Goal: Contribute content: Add original content to the website for others to see

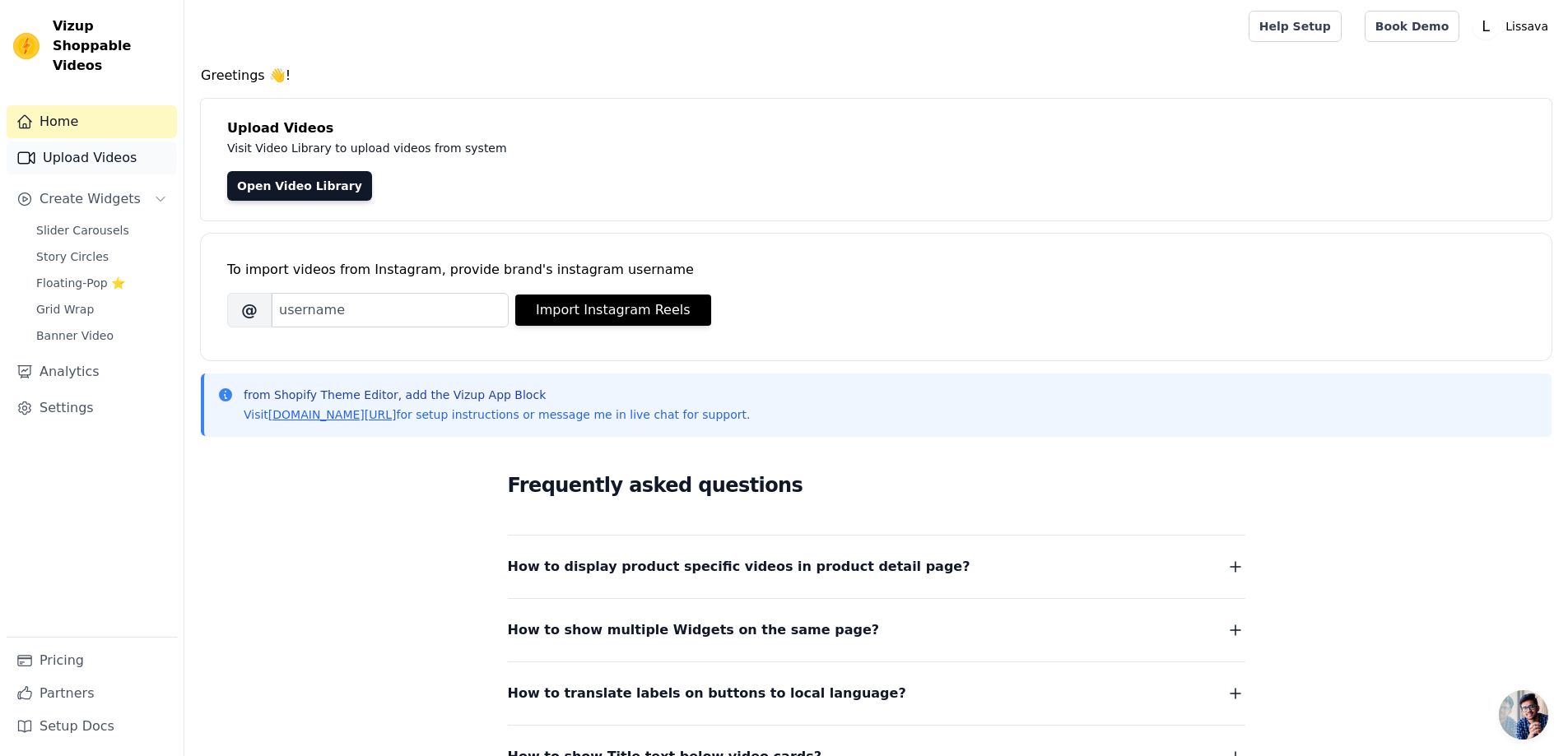
click at [102, 142] on link "Upload Videos" at bounding box center [91, 158] width 170 height 33
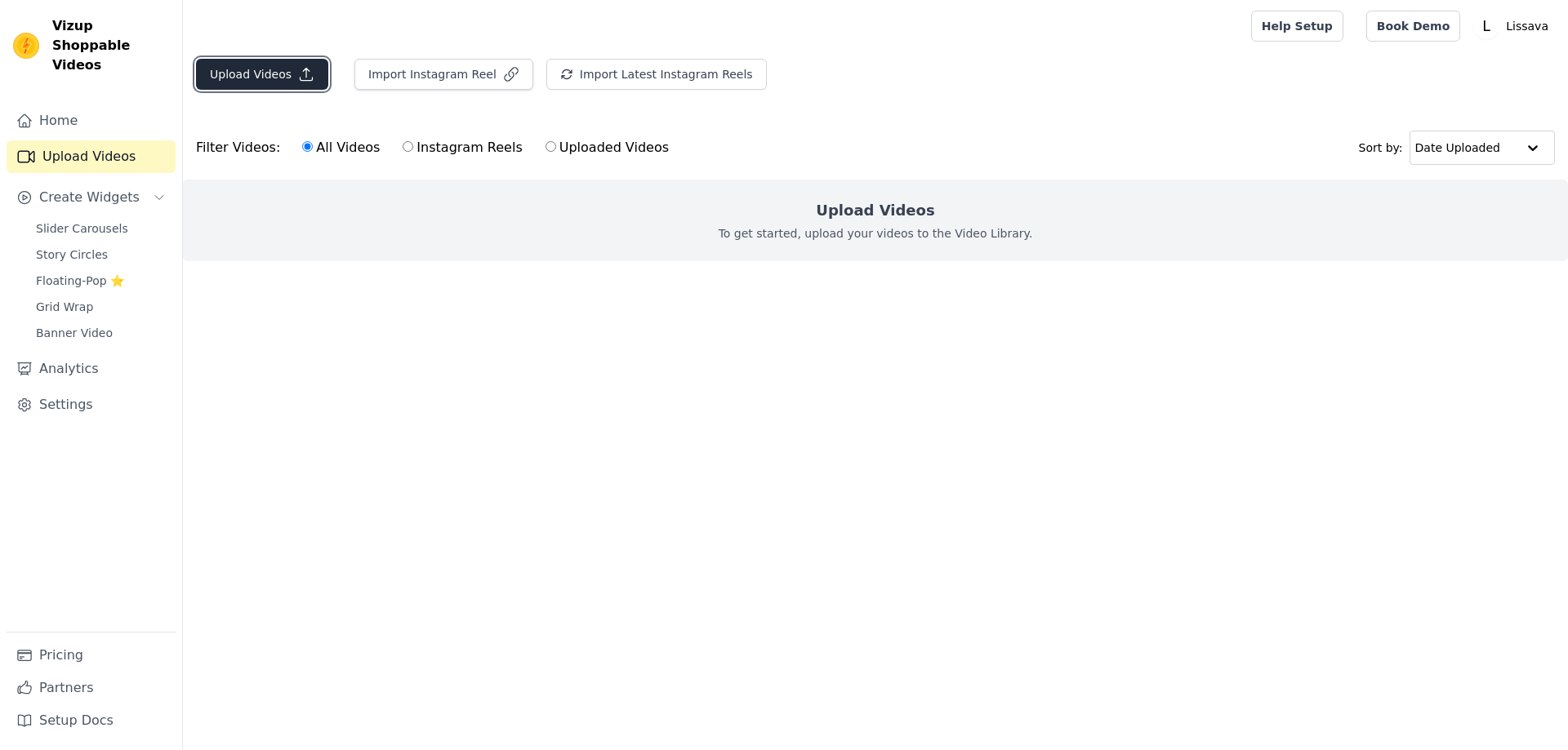
click at [298, 77] on icon "button" at bounding box center [306, 74] width 16 height 16
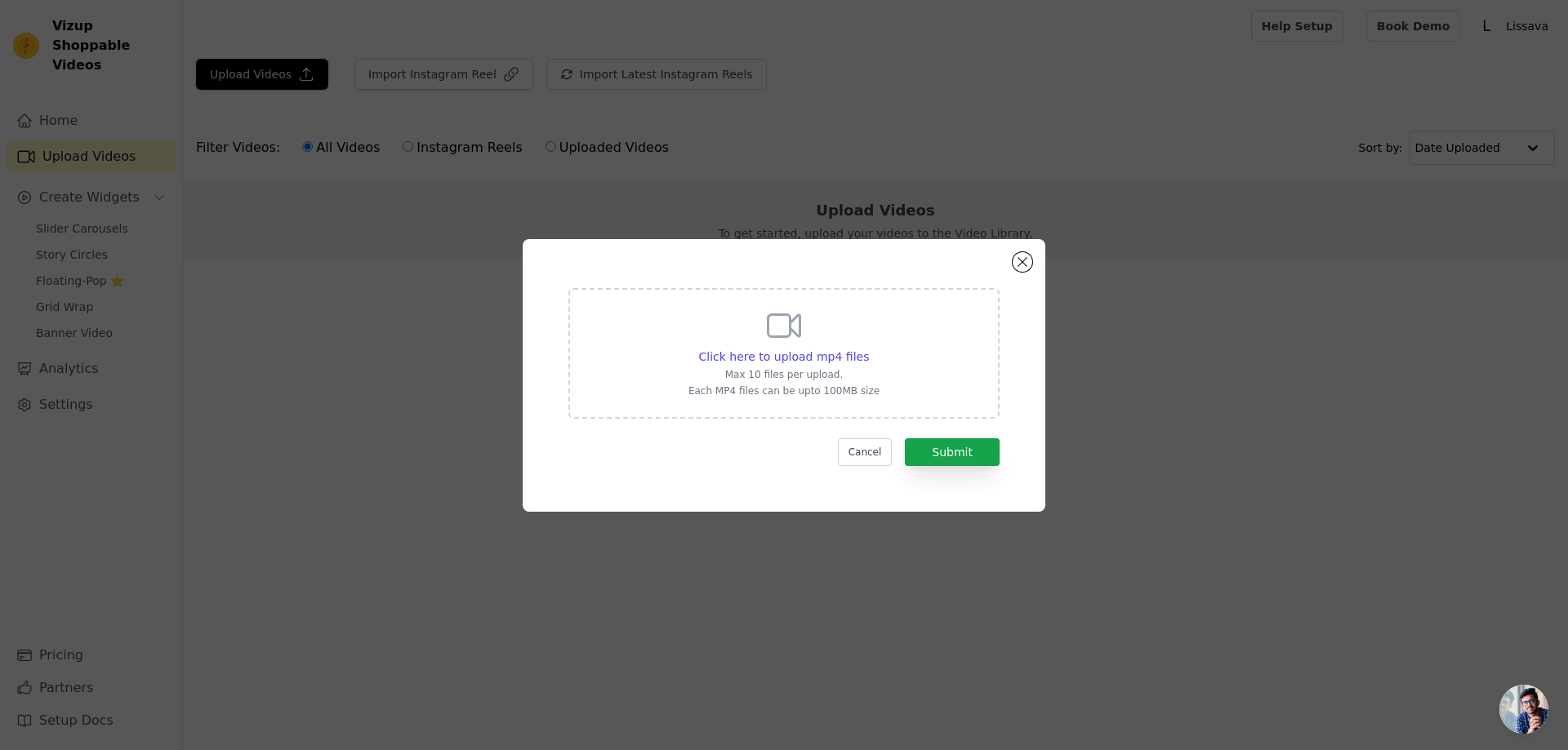
click at [801, 346] on div "Click here to upload mp4 files Max 10 files per upload. Each MP4 files can be u…" at bounding box center [783, 352] width 191 height 91
click at [868, 348] on input "Click here to upload mp4 files Max 10 files per upload. Each MP4 files can be u…" at bounding box center [868, 348] width 1 height 1
type input "C:\fakepath\lissavakreatif1.mp4"
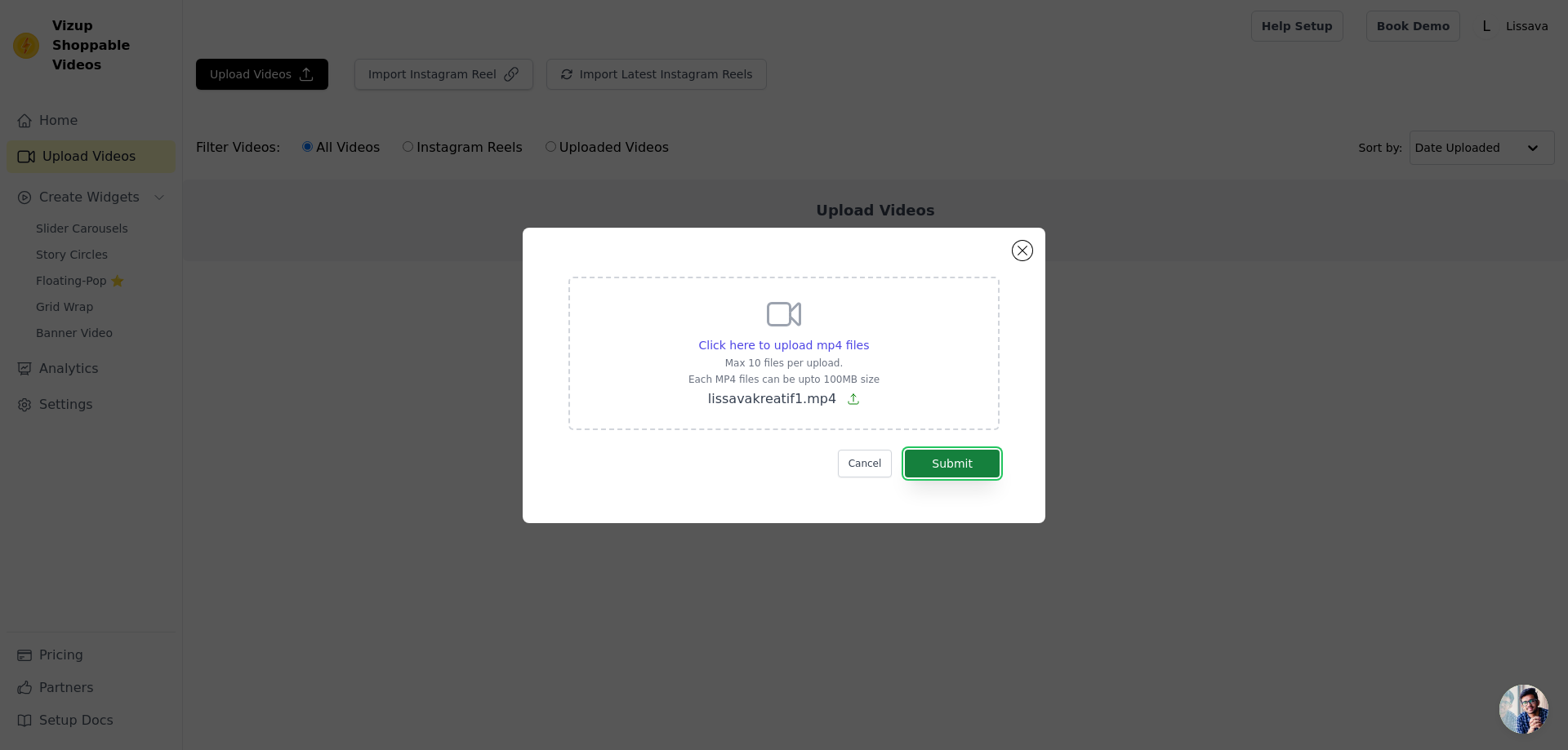
click at [948, 475] on button "Submit" at bounding box center [952, 463] width 95 height 27
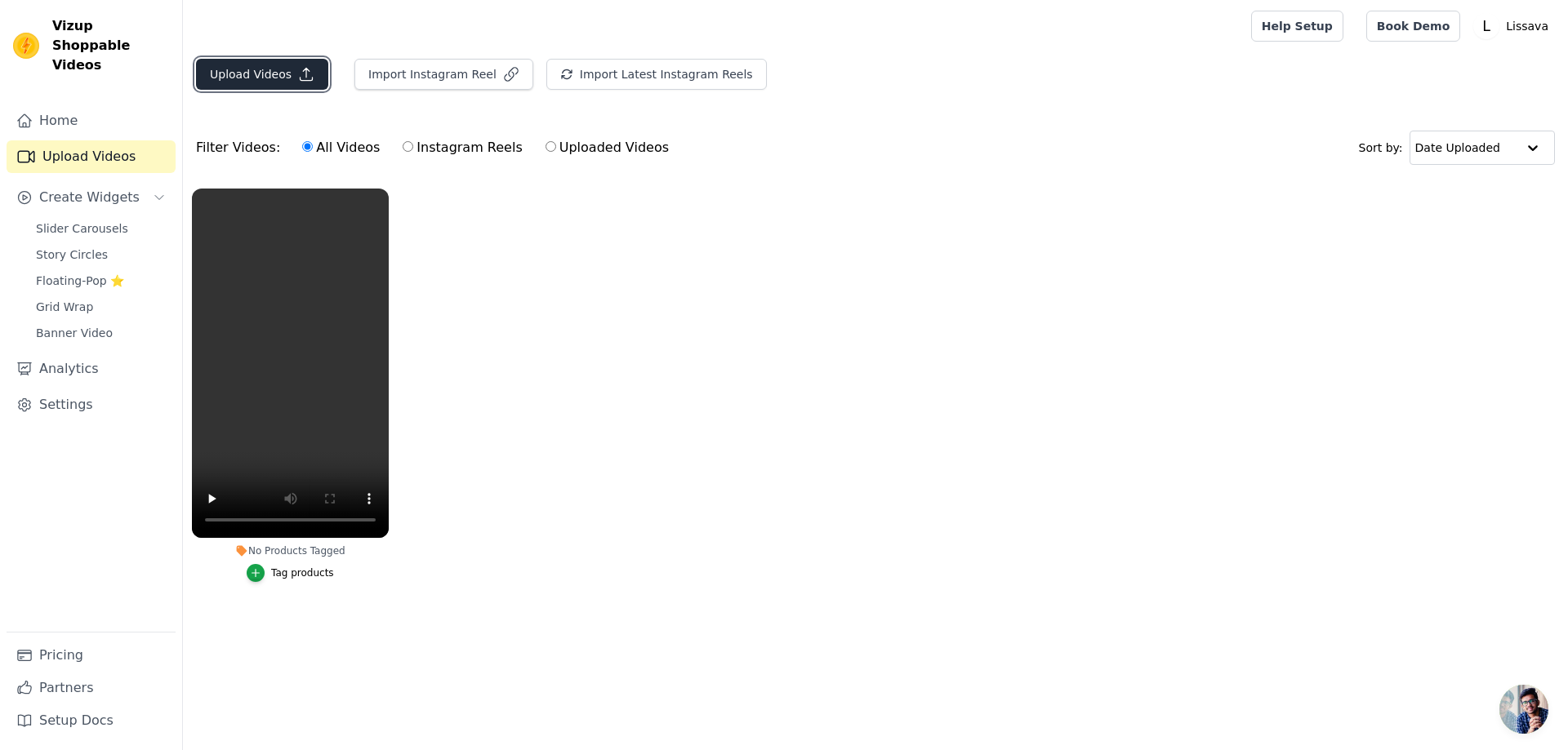
click at [279, 79] on button "Upload Videos" at bounding box center [261, 74] width 132 height 31
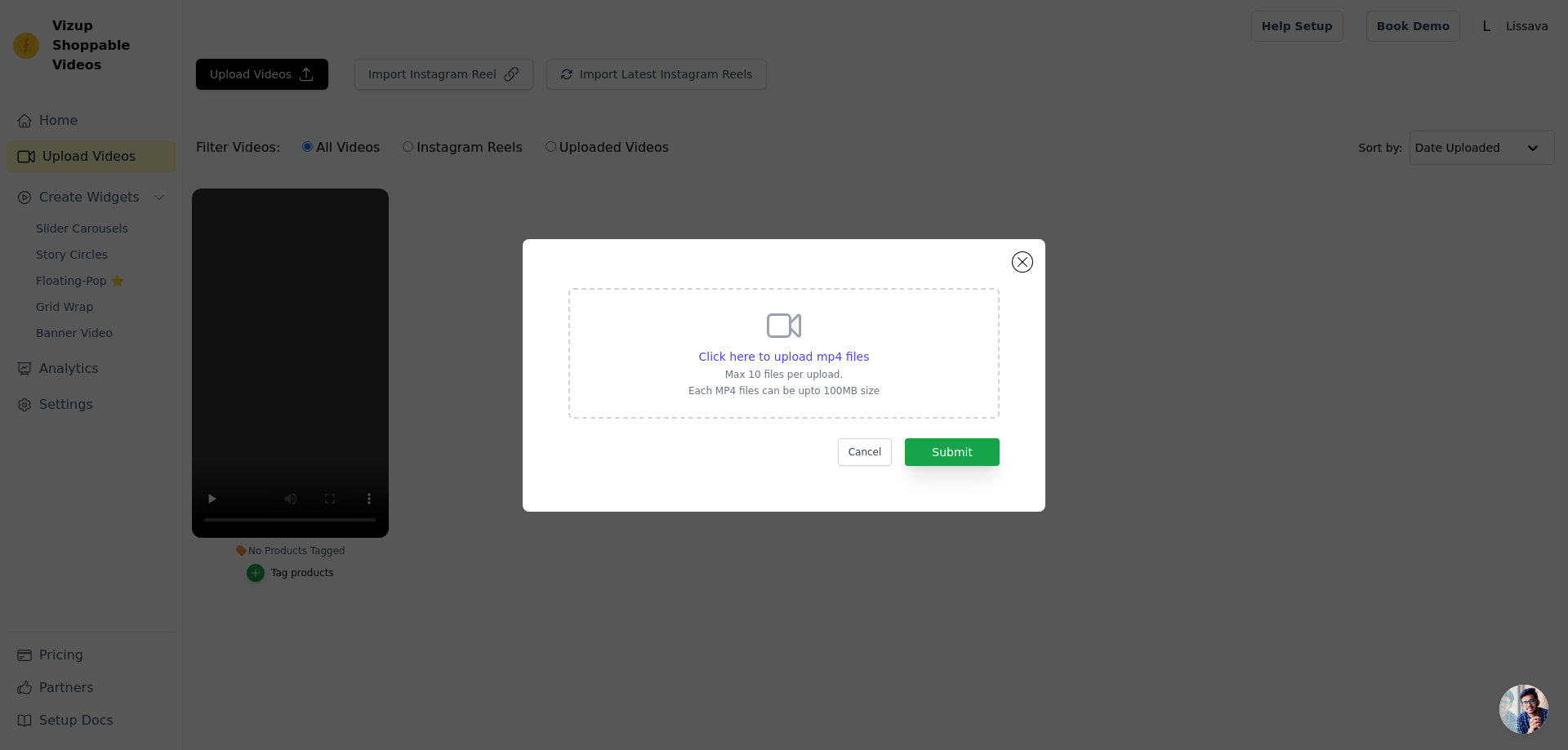
click at [713, 337] on div "Click here to upload mp4 files Max 10 files per upload. Each MP4 files can be u…" at bounding box center [783, 352] width 191 height 91
click at [868, 348] on input "Click here to upload mp4 files Max 10 files per upload. Each MP4 files can be u…" at bounding box center [868, 348] width 1 height 1
type input "C:\fakepath\lissavakreatif2.mp4"
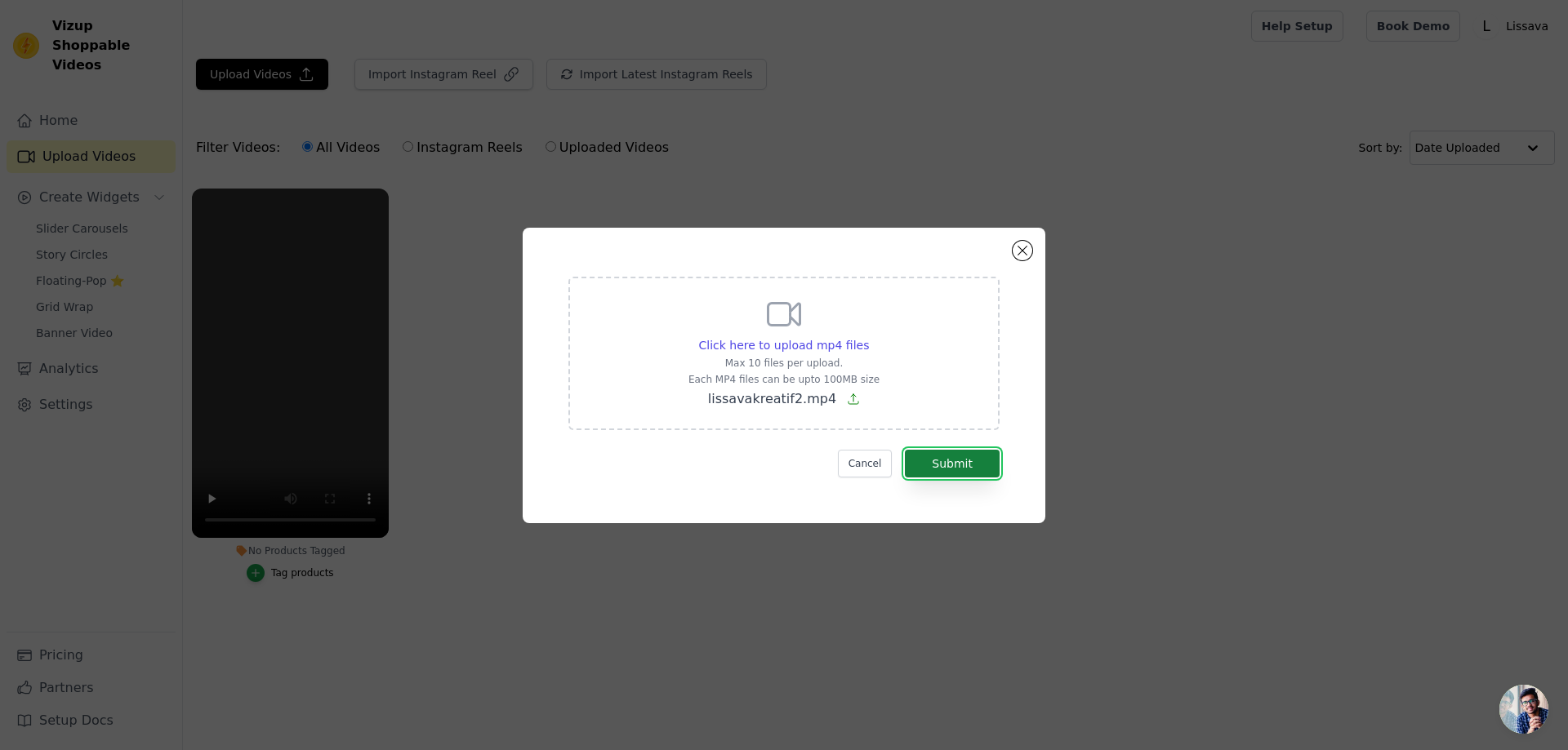
click at [939, 455] on button "Submit" at bounding box center [952, 463] width 95 height 27
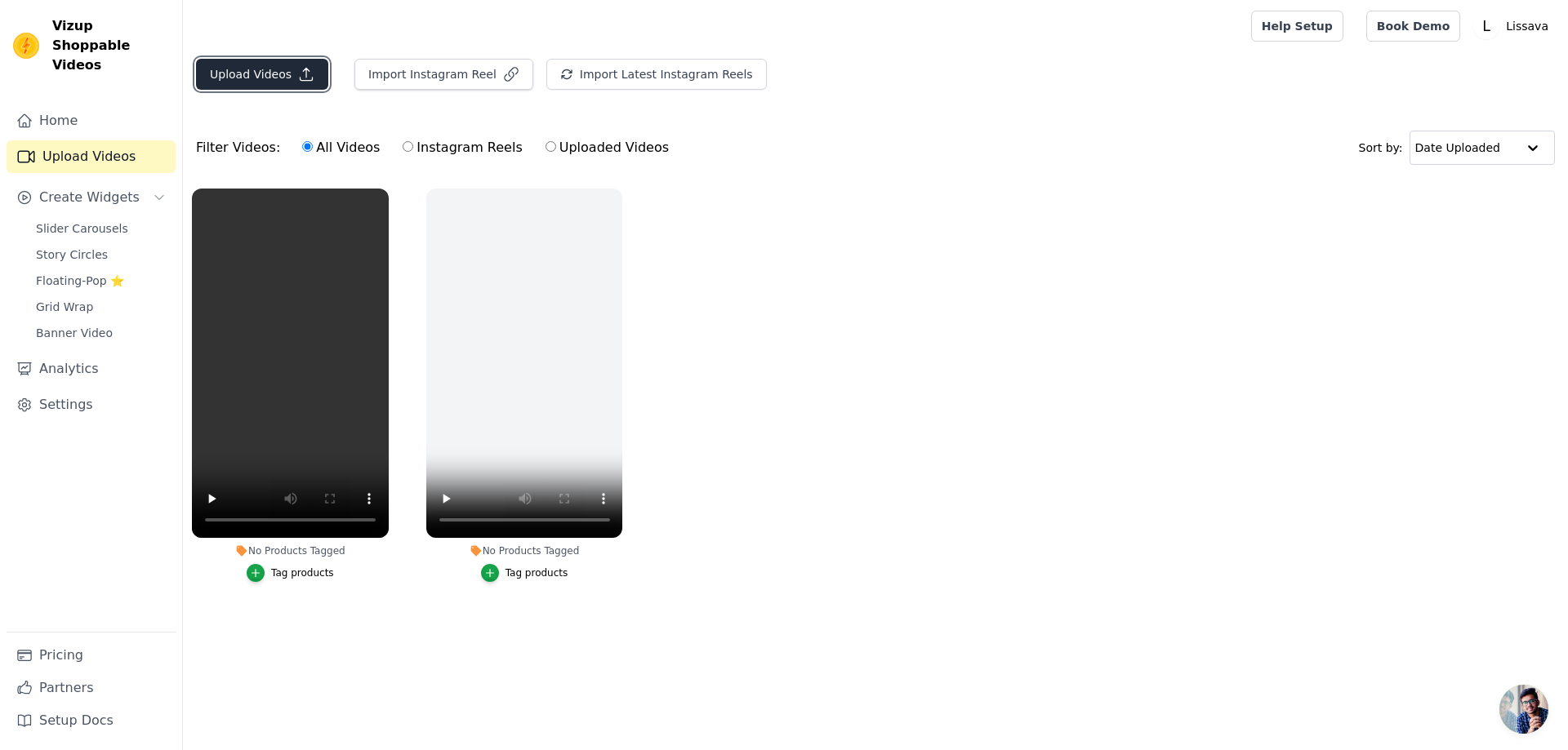
click at [275, 69] on button "Upload Videos" at bounding box center [261, 74] width 132 height 31
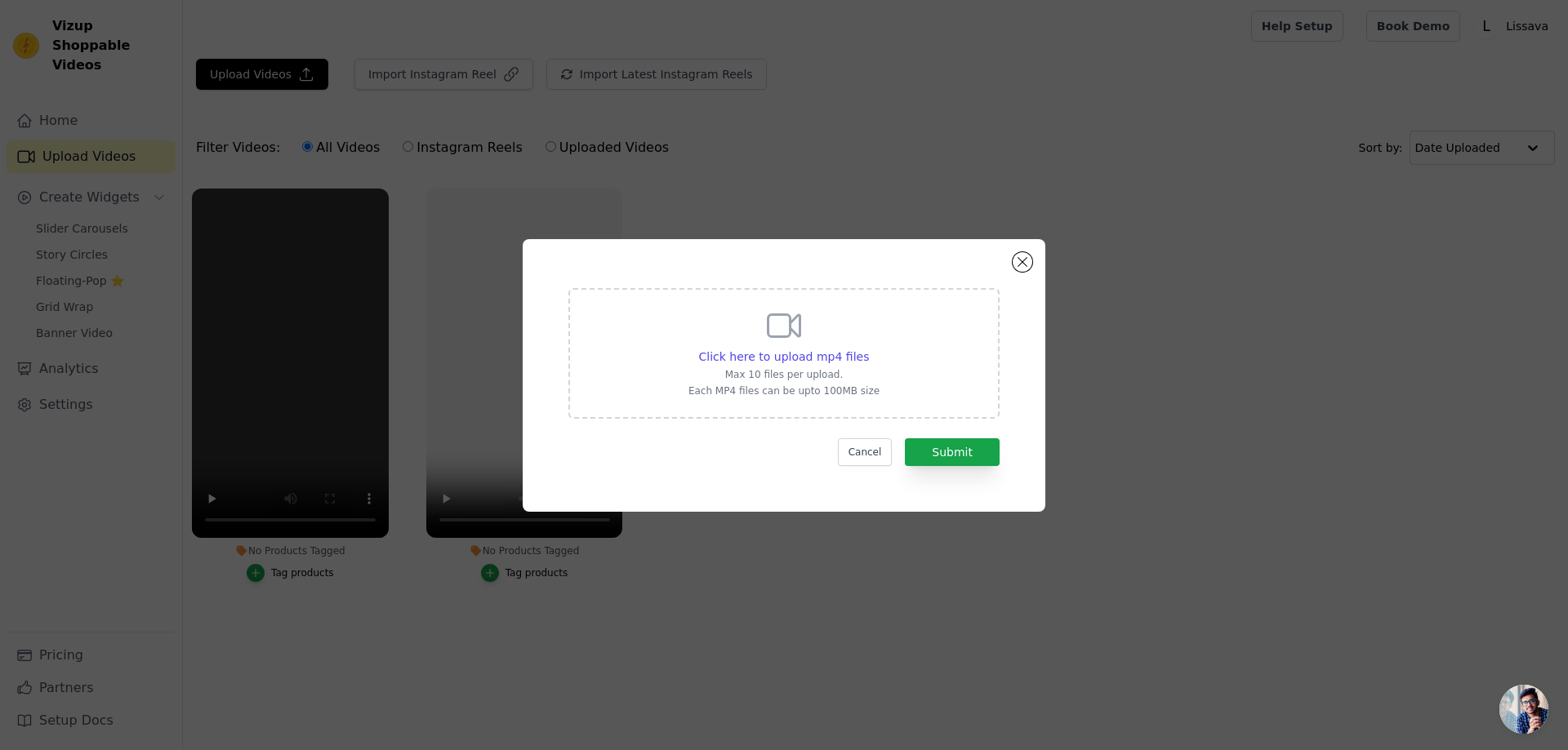
click at [799, 342] on icon at bounding box center [783, 325] width 39 height 39
click at [868, 348] on input "Click here to upload mp4 files Max 10 files per upload. Each MP4 files can be u…" at bounding box center [868, 348] width 1 height 1
type input "C:\fakepath\lissavakreatif3.mp4"
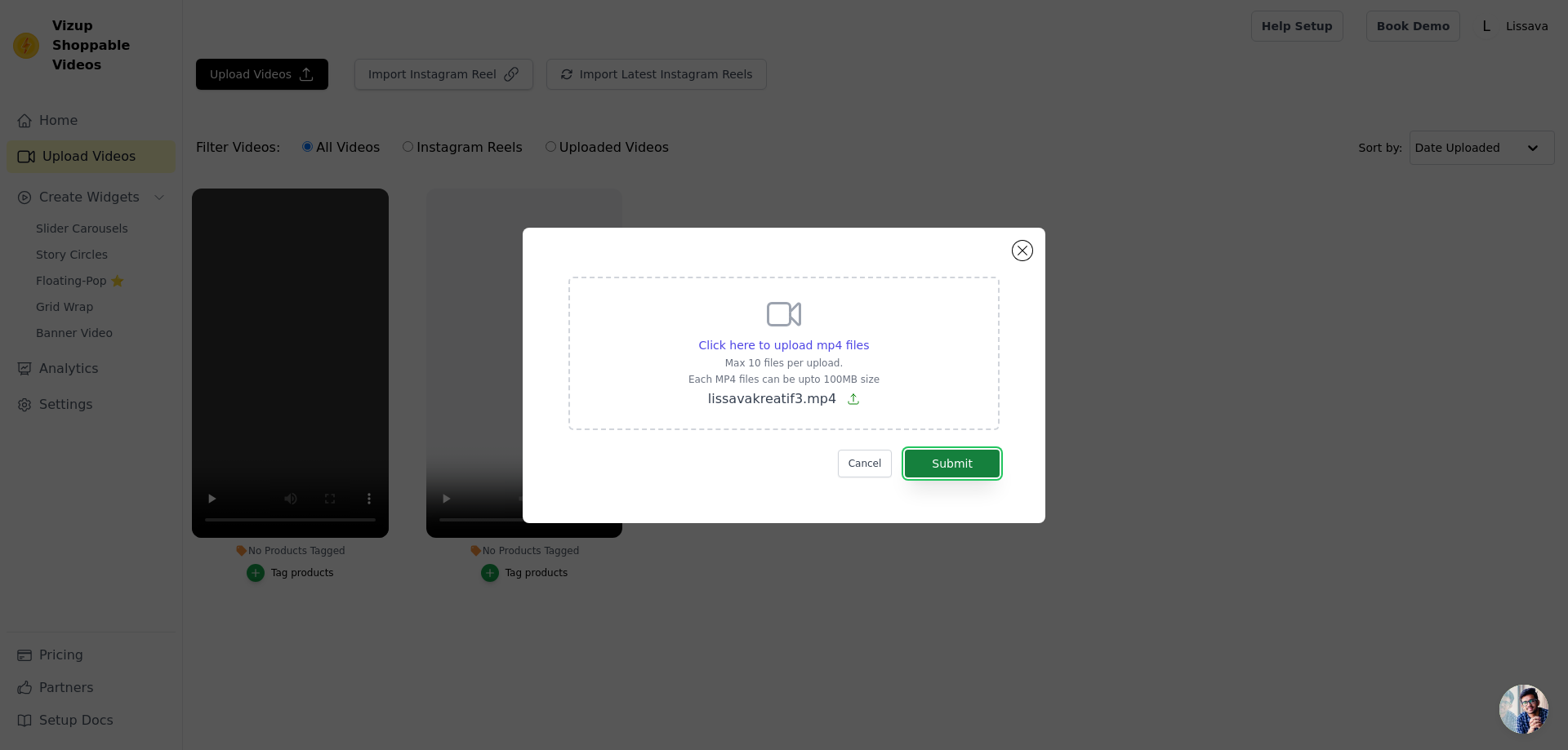
click at [974, 470] on button "Submit" at bounding box center [952, 463] width 95 height 27
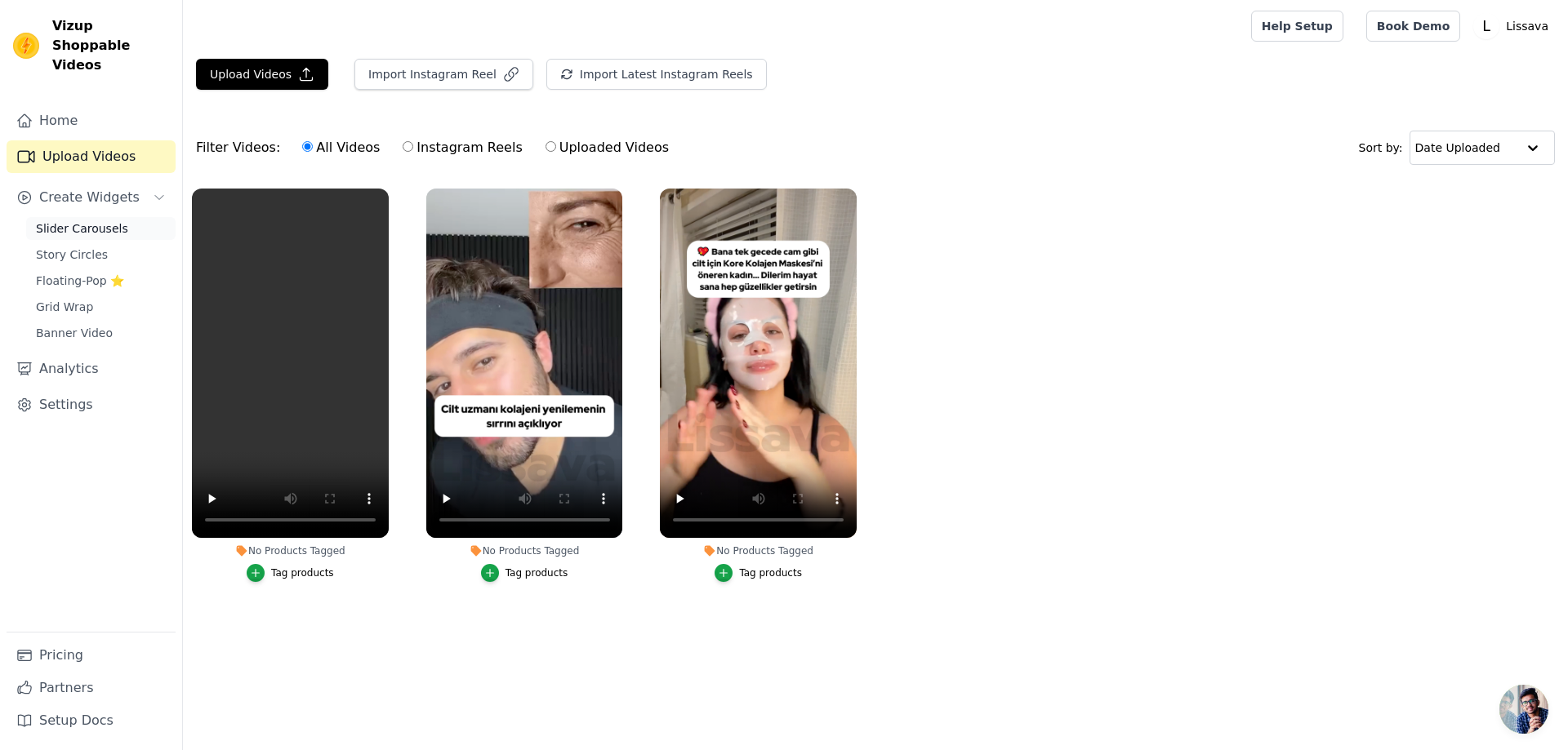
click at [69, 220] on span "Slider Carousels" at bounding box center [81, 228] width 92 height 16
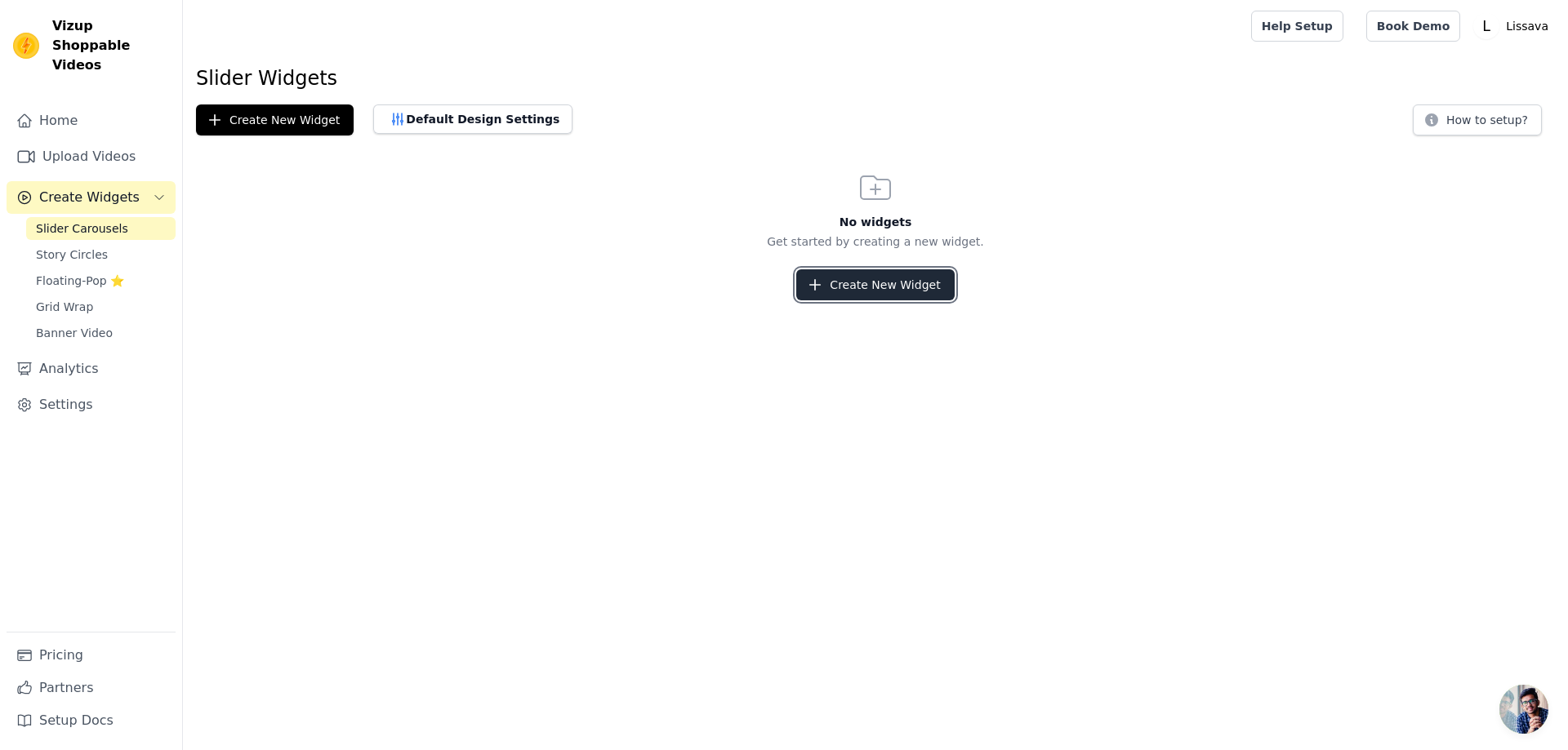
click at [860, 281] on button "Create New Widget" at bounding box center [874, 285] width 157 height 31
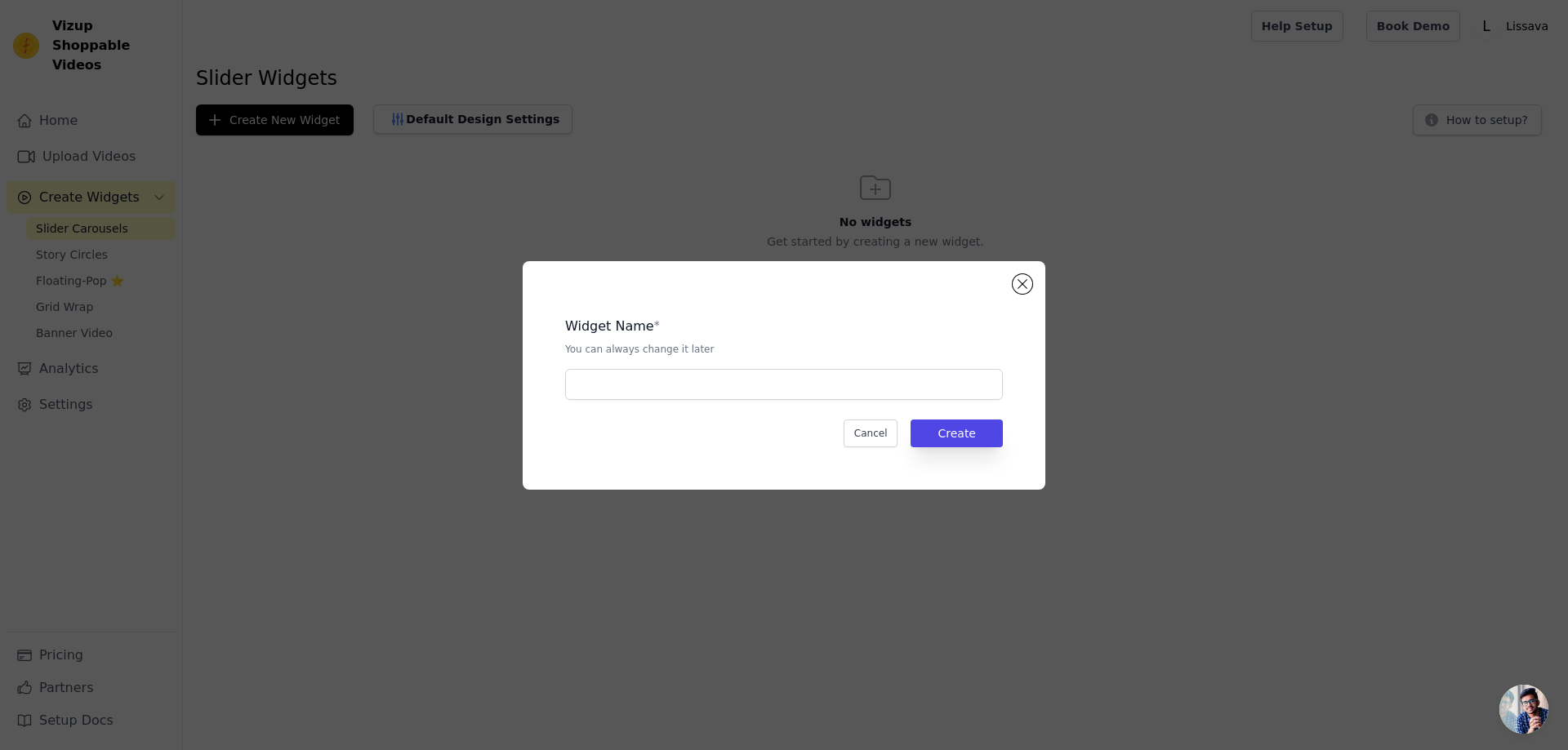
click at [680, 404] on div "Widget Name * You can always change it later Cancel Create" at bounding box center [784, 375] width 471 height 176
click at [678, 388] on input "text" at bounding box center [783, 385] width 438 height 31
type input "videolar"
drag, startPoint x: 679, startPoint y: 388, endPoint x: 956, endPoint y: 388, distance: 277.0
click at [954, 343] on p "You can always change it later" at bounding box center [783, 349] width 438 height 13
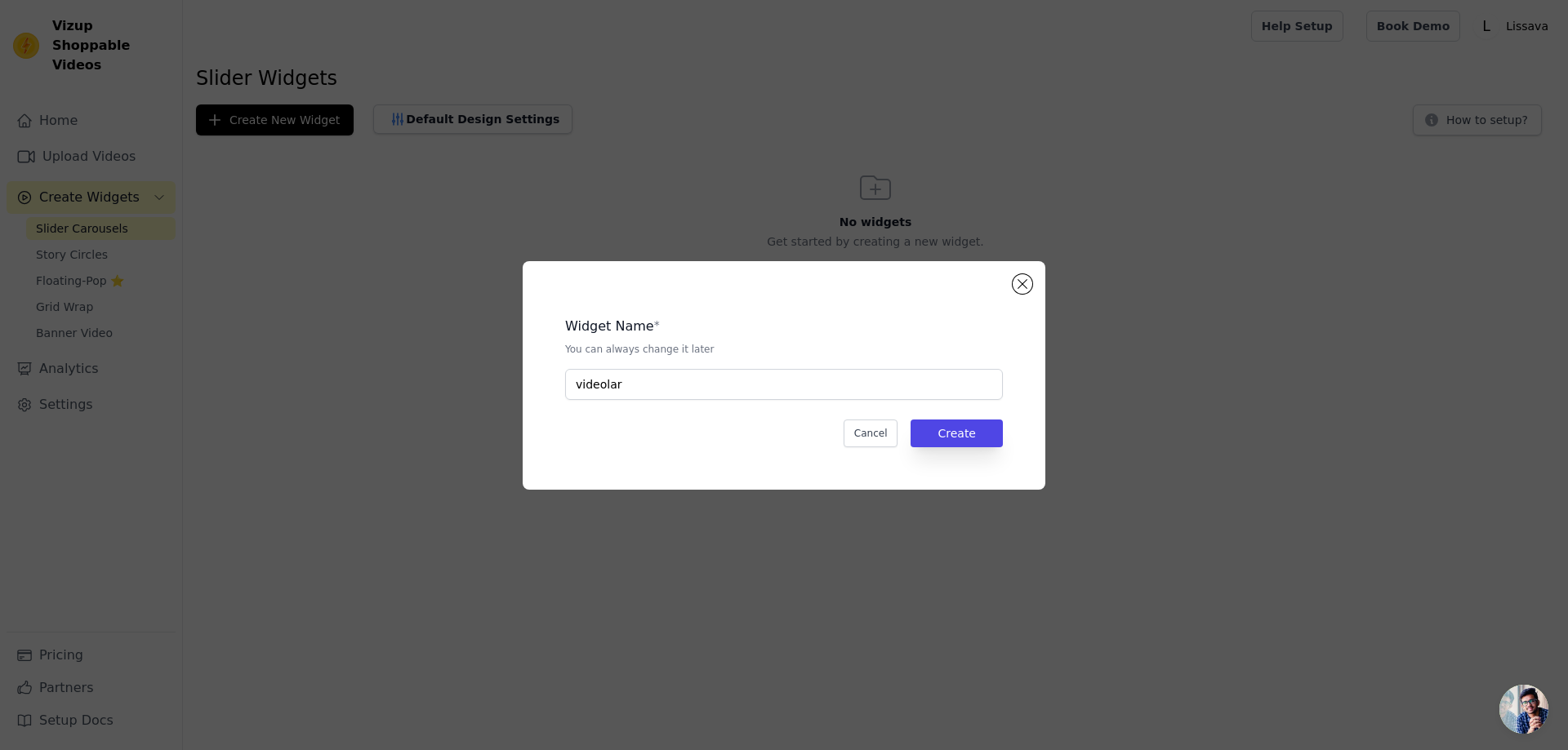
click at [954, 448] on div "Widget Name * You can always change it later videolar Cancel Create" at bounding box center [784, 375] width 471 height 176
click at [957, 436] on button "Create" at bounding box center [956, 433] width 92 height 27
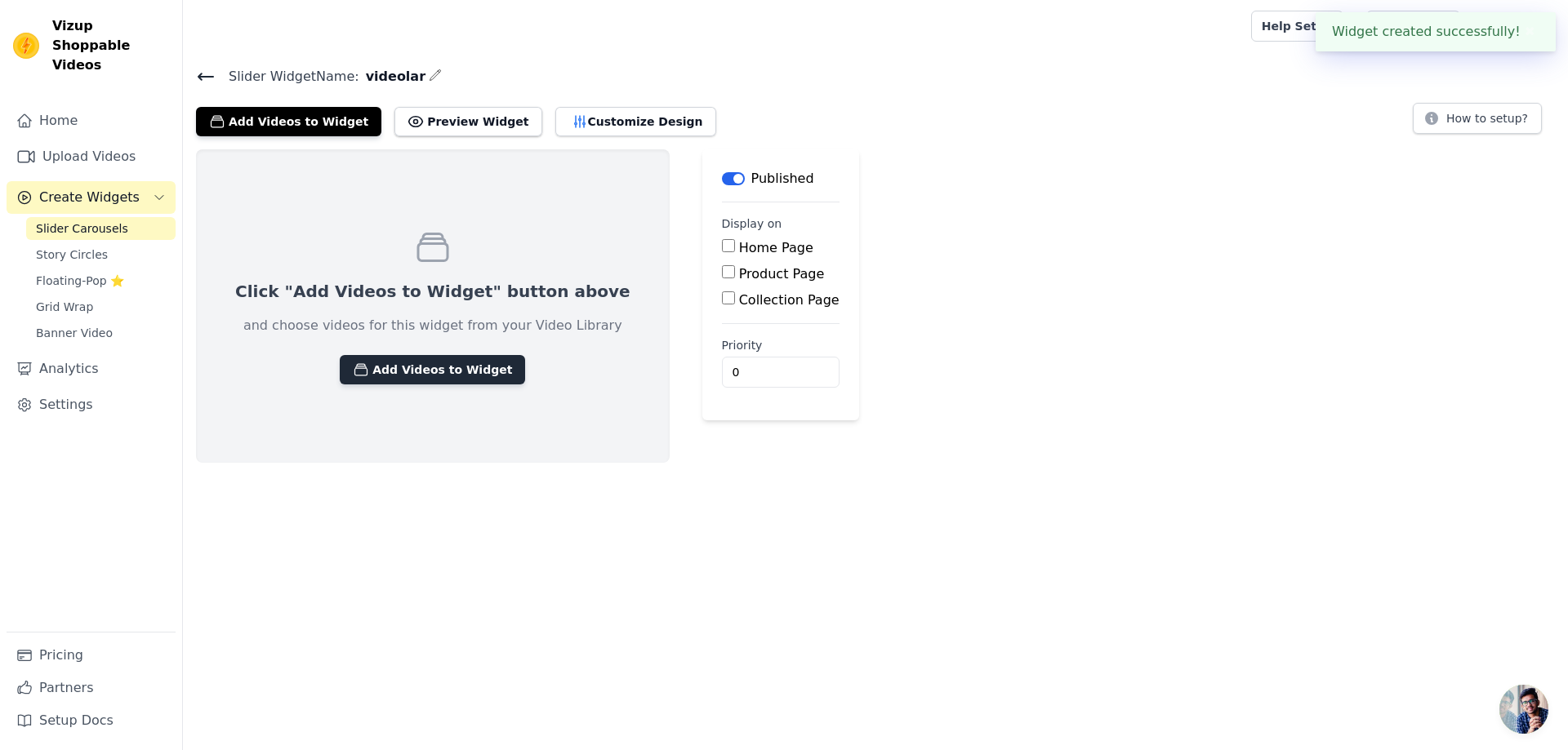
click at [441, 366] on button "Add Videos to Widget" at bounding box center [432, 370] width 185 height 29
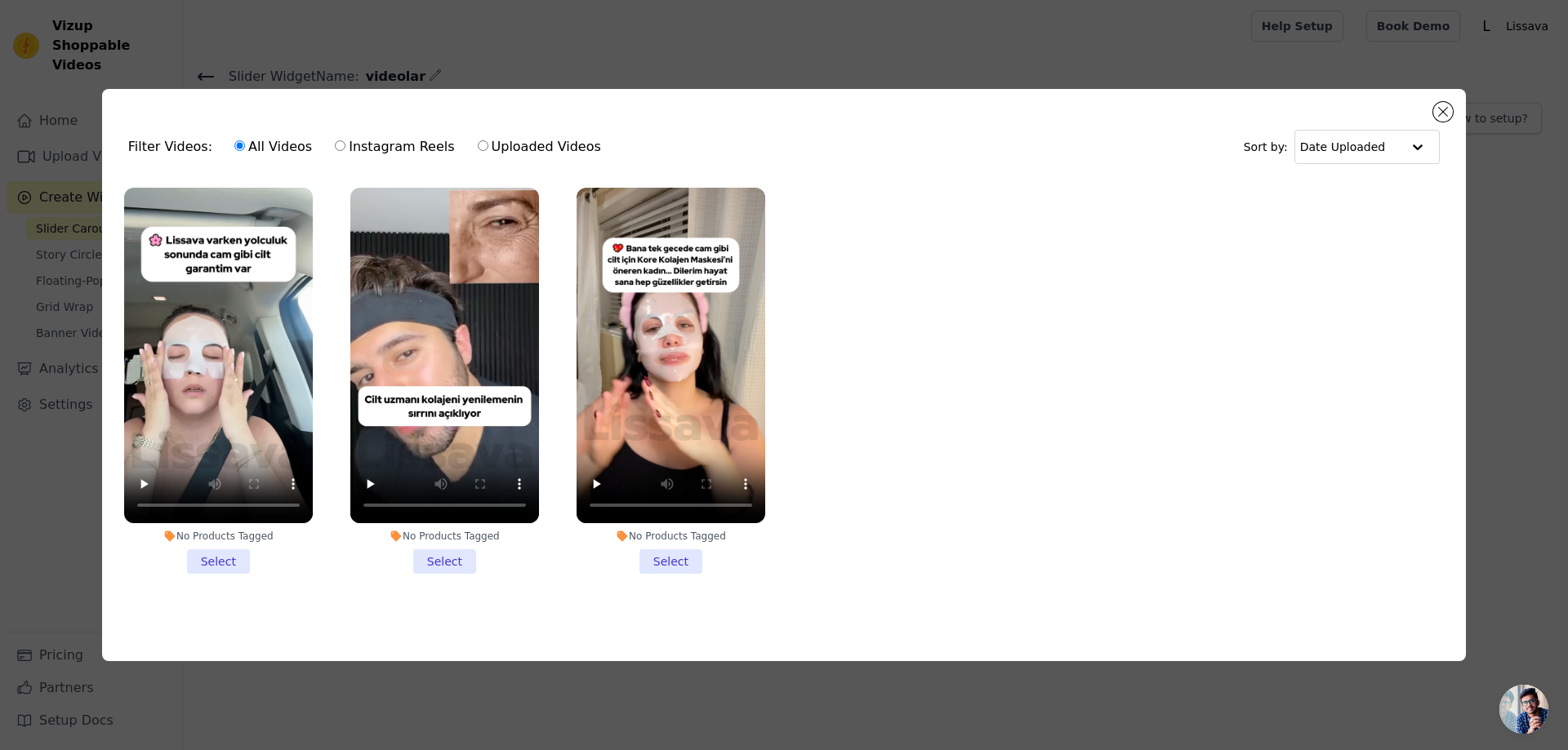
click at [230, 559] on li "No Products Tagged Select" at bounding box center [218, 381] width 188 height 386
click at [0, 0] on input "No Products Tagged Select" at bounding box center [0, 0] width 0 height 0
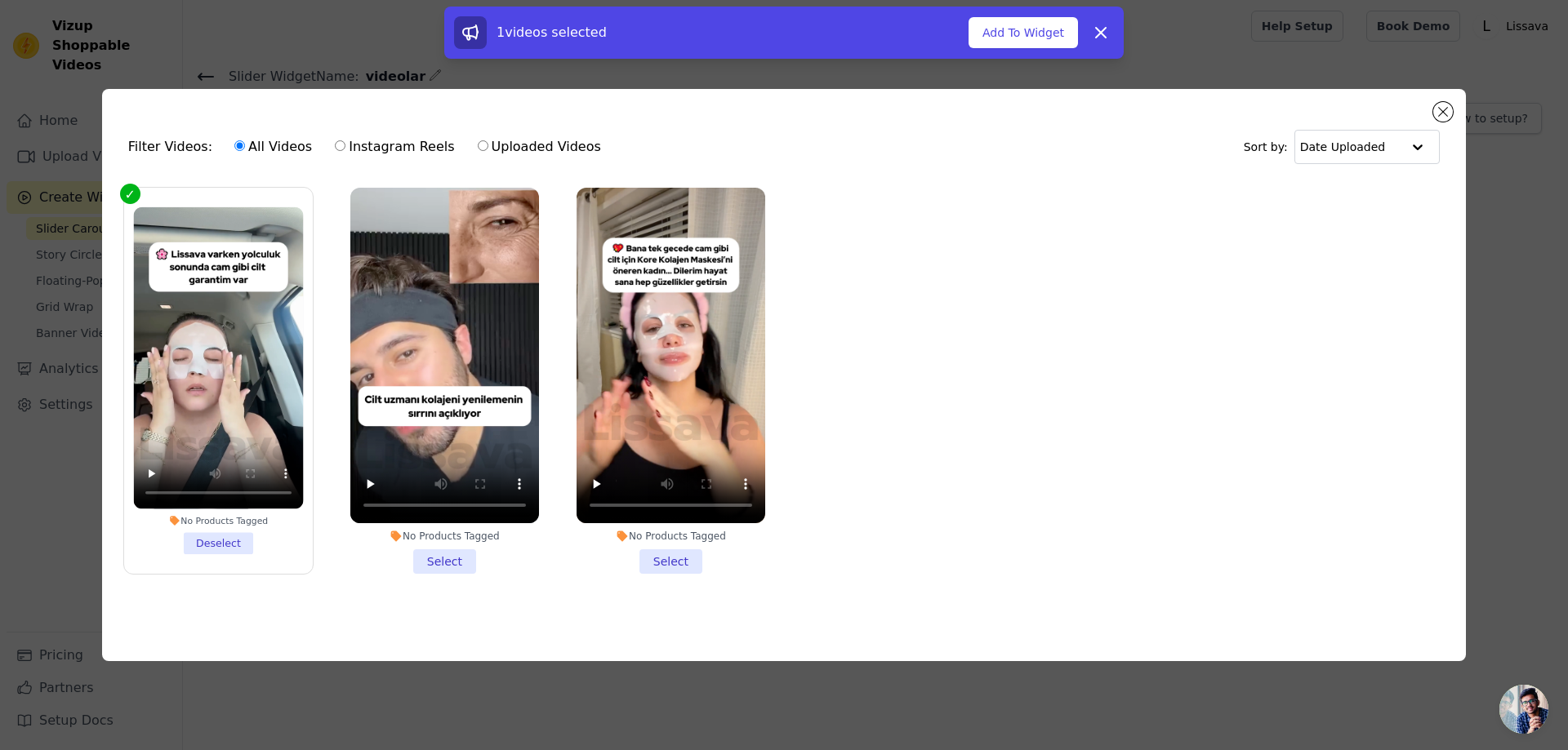
click at [664, 560] on li "No Products Tagged Select" at bounding box center [671, 381] width 188 height 386
click at [0, 0] on input "No Products Tagged Select" at bounding box center [0, 0] width 0 height 0
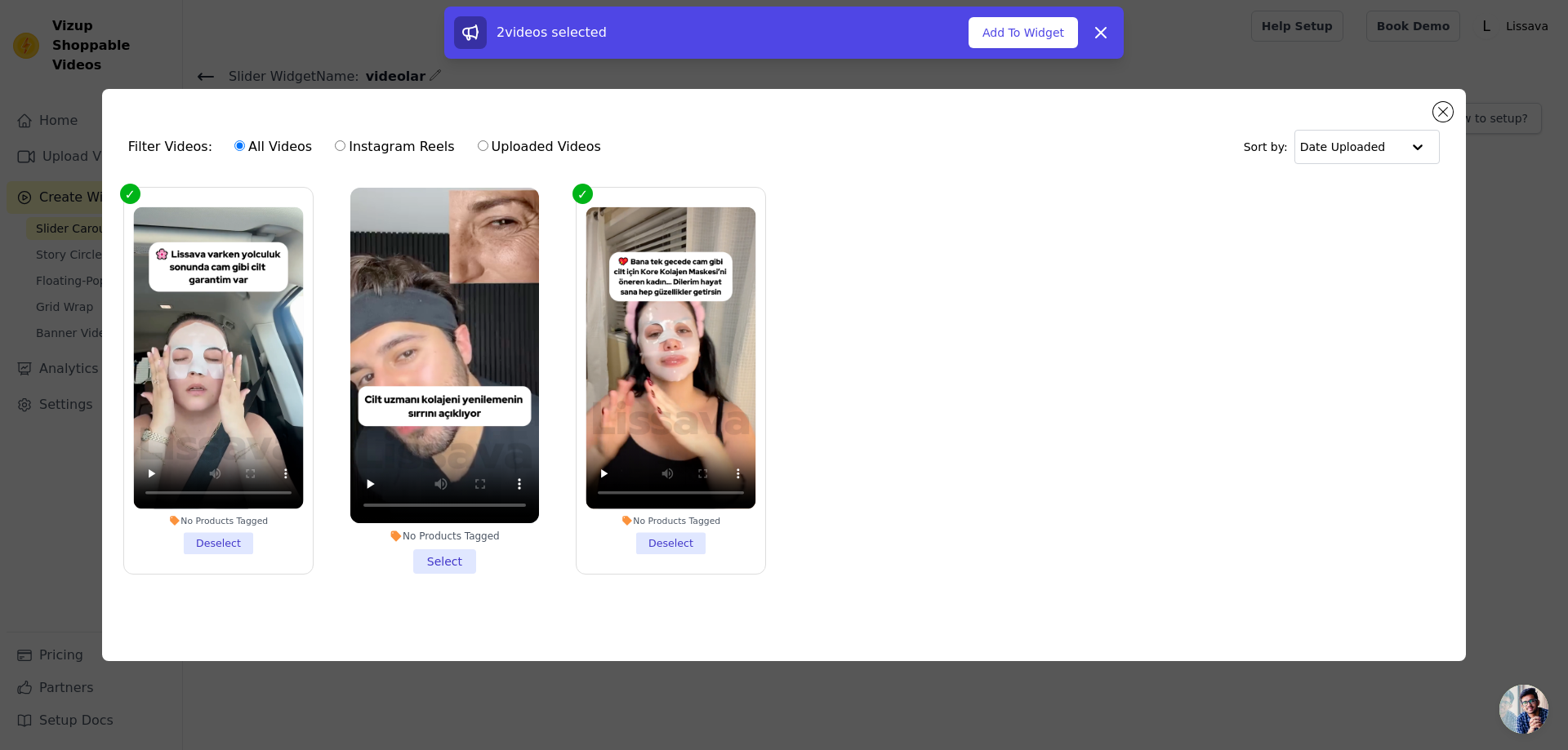
click at [445, 566] on li "No Products Tagged Select" at bounding box center [444, 381] width 188 height 386
click at [0, 0] on input "No Products Tagged Select" at bounding box center [0, 0] width 0 height 0
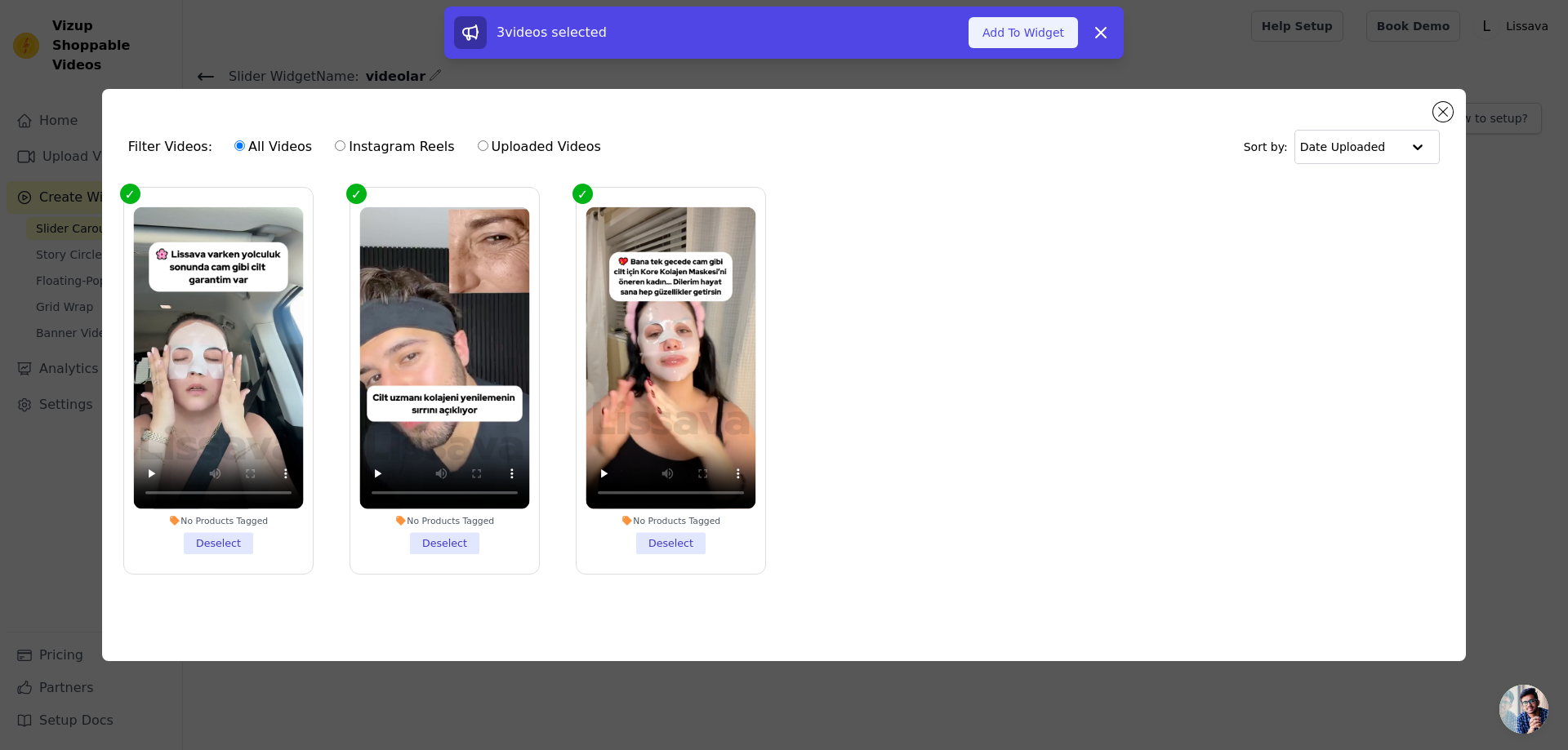
click at [1043, 25] on button "Add To Widget" at bounding box center [1023, 33] width 110 height 31
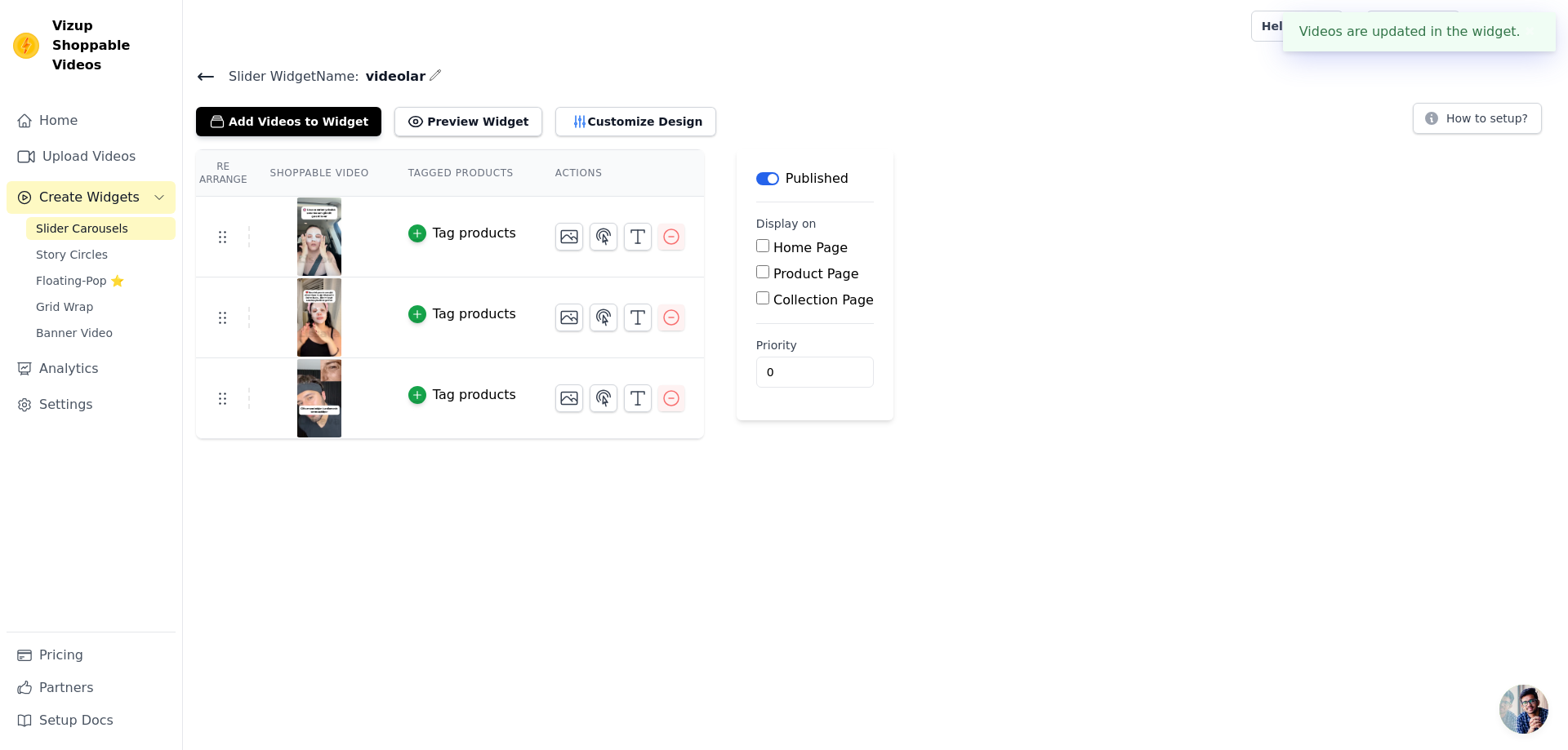
drag, startPoint x: 241, startPoint y: 100, endPoint x: 214, endPoint y: 78, distance: 34.8
click at [240, 100] on div "Add Videos to Widget Preview Widget Customize Design" at bounding box center [462, 118] width 534 height 36
click at [198, 75] on icon at bounding box center [206, 76] width 15 height 6
